Goal: Task Accomplishment & Management: Complete application form

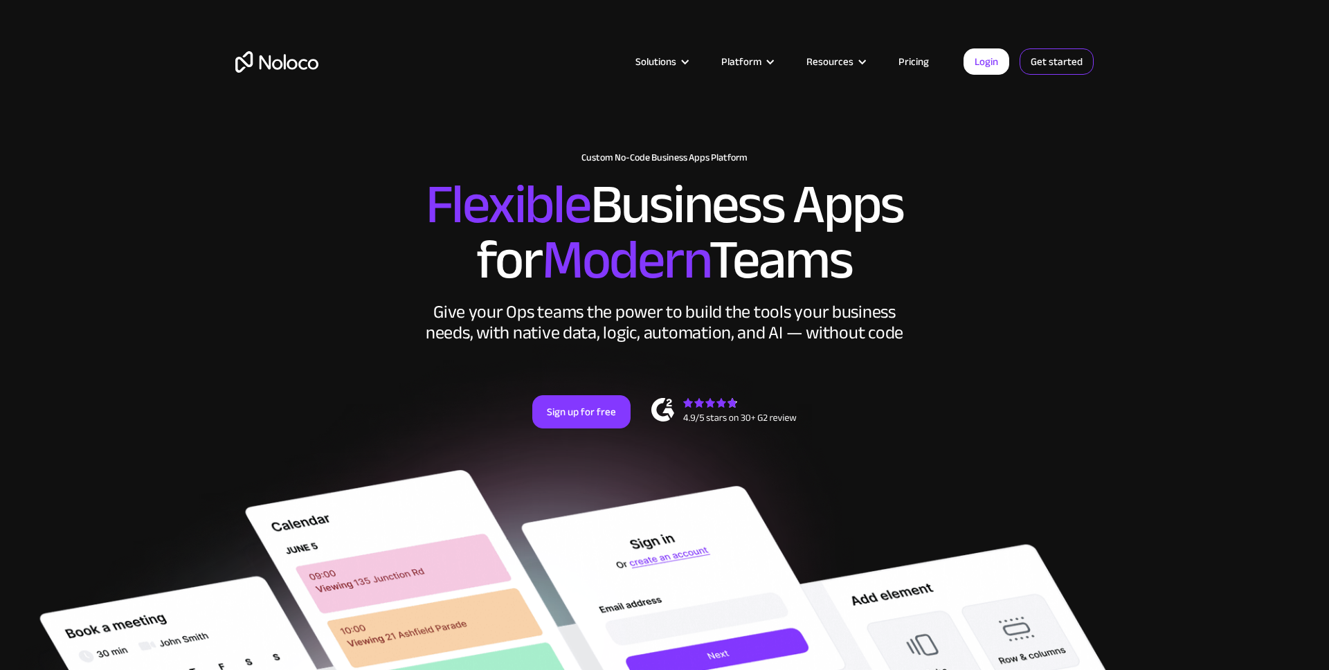
click at [0, 0] on link "Get started" at bounding box center [0, 0] width 0 height 0
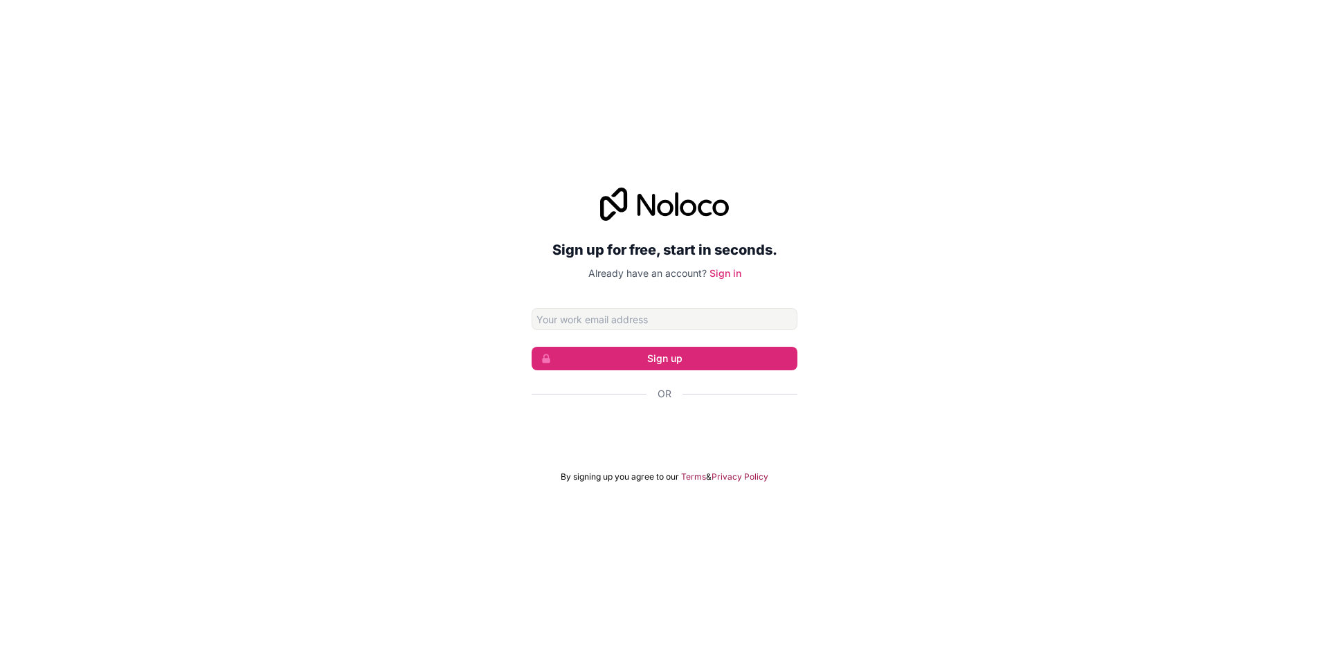
click at [1292, 651] on div "Sign up for free, start in seconds. Already have an account? Sign in Sign up Or…" at bounding box center [664, 335] width 1329 height 670
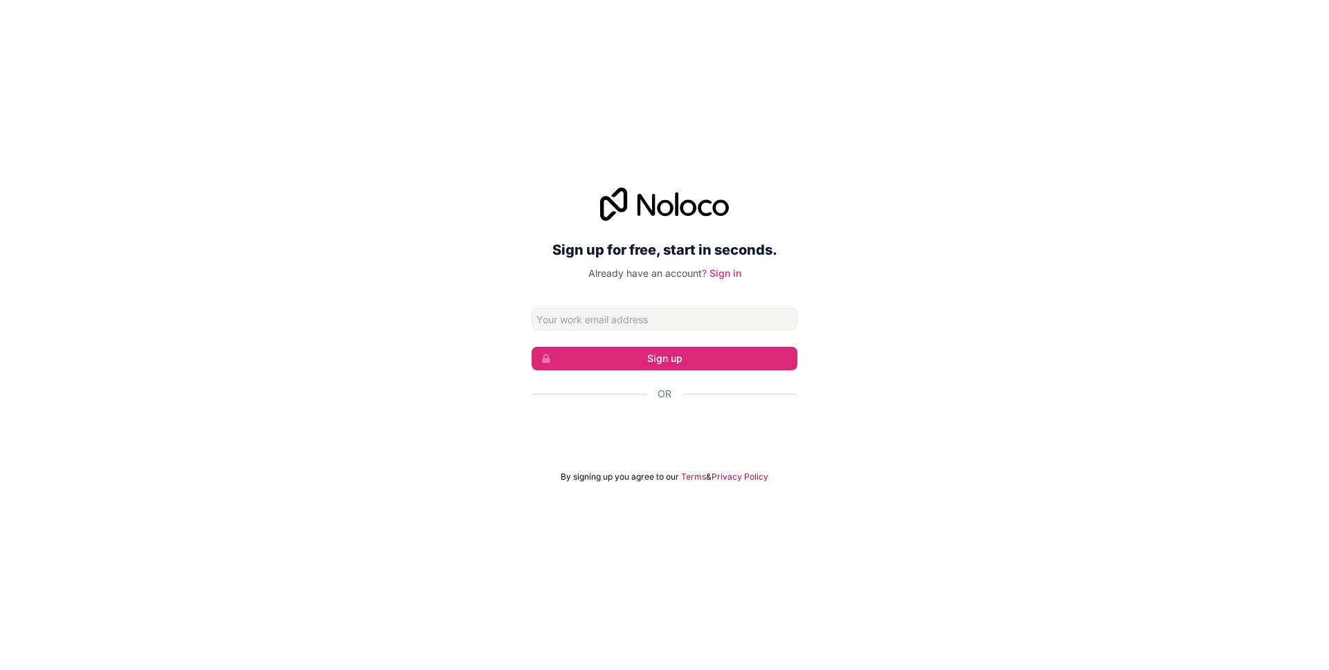
click at [1291, 653] on div "Sign up for free, start in seconds. Already have an account? Sign in Sign up Or…" at bounding box center [664, 335] width 1329 height 670
click at [1290, 653] on div "Sign up for free, start in seconds. Already have an account? Sign in Sign up Or…" at bounding box center [664, 335] width 1329 height 670
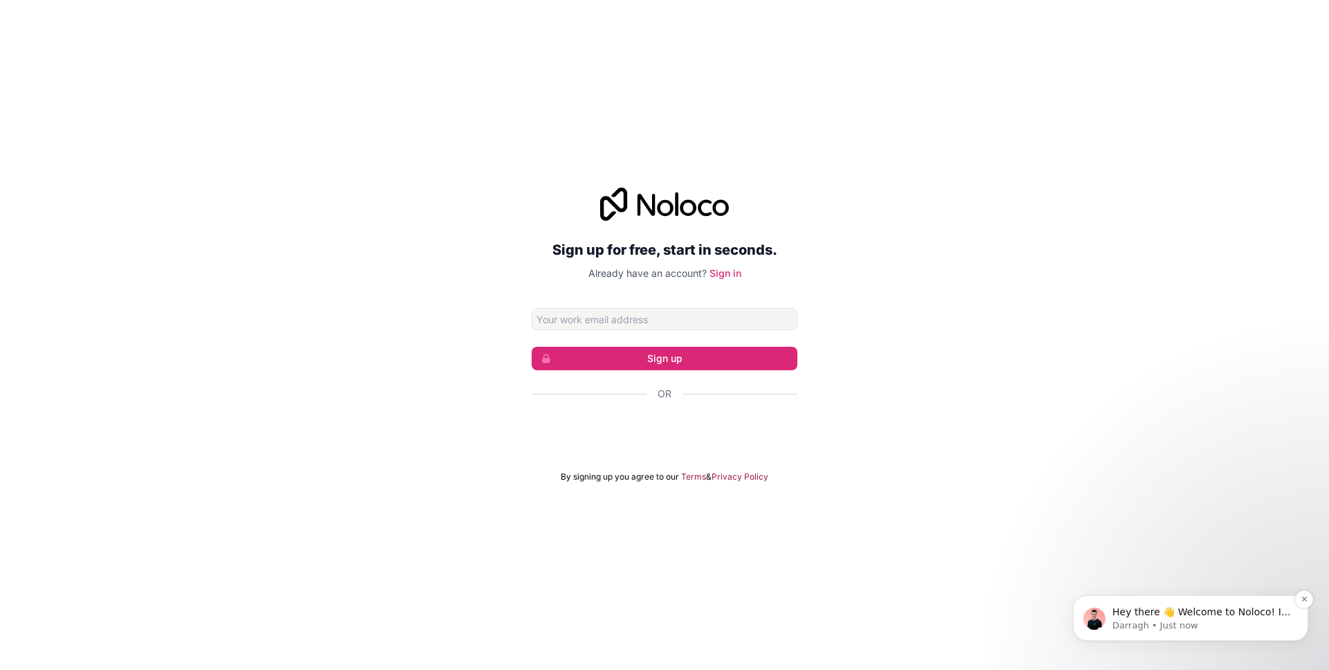
click at [1254, 618] on p "Hey there 👋 Welcome to Noloco! If you have any questions, just reply to this me…" at bounding box center [1201, 613] width 179 height 14
